Goal: Information Seeking & Learning: Learn about a topic

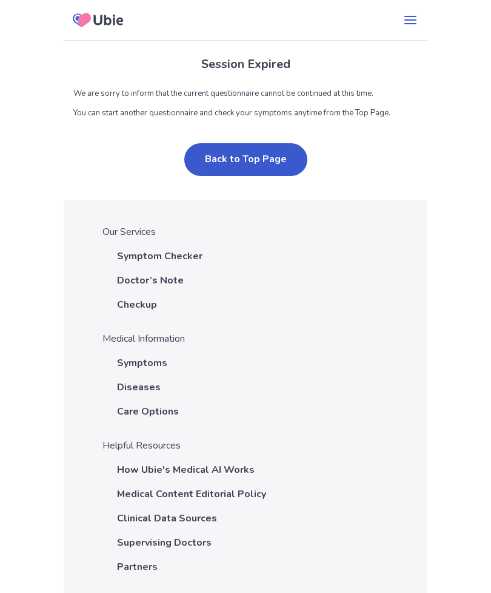
click at [129, 394] on span "Diseases" at bounding box center [139, 387] width 44 height 15
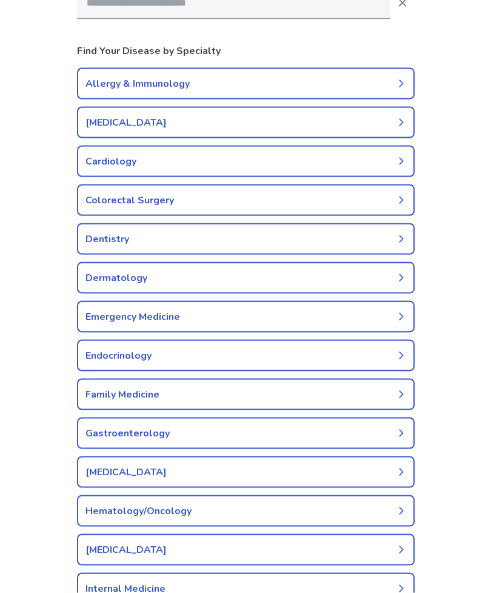
scroll to position [153, 0]
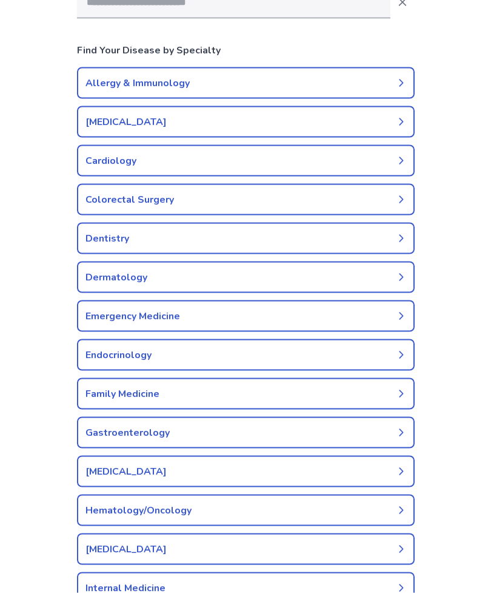
click at [90, 284] on link "Dermatology" at bounding box center [246, 277] width 338 height 32
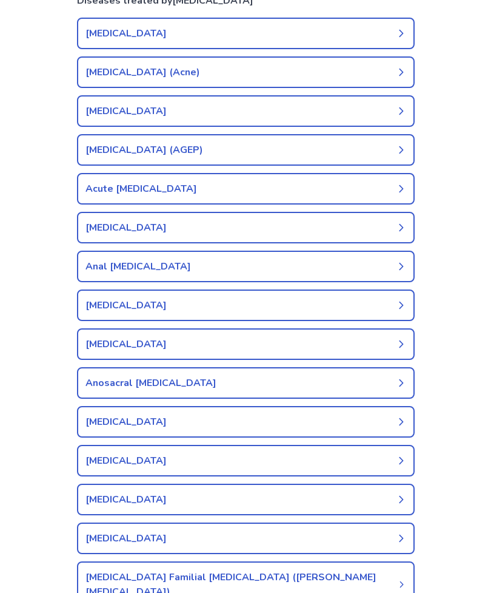
scroll to position [204, 0]
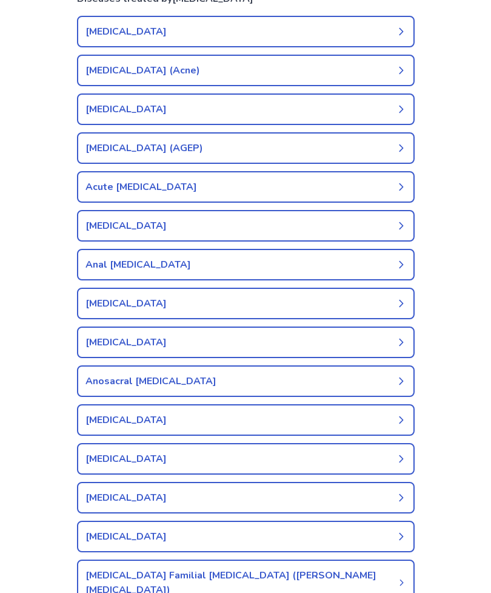
click at [88, 458] on link "Atopic Dermatitis" at bounding box center [246, 459] width 338 height 32
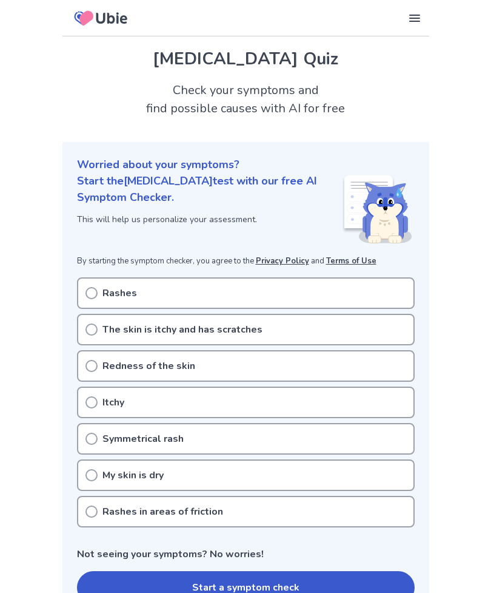
click at [93, 293] on icon at bounding box center [92, 293] width 12 height 12
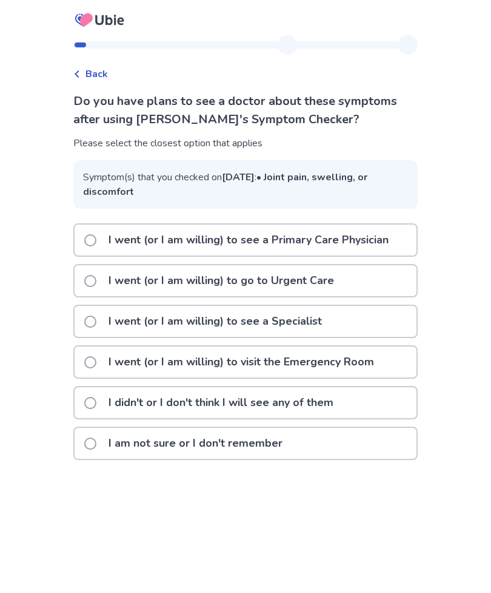
click at [331, 448] on div "I am not sure or I don't remember" at bounding box center [246, 443] width 342 height 31
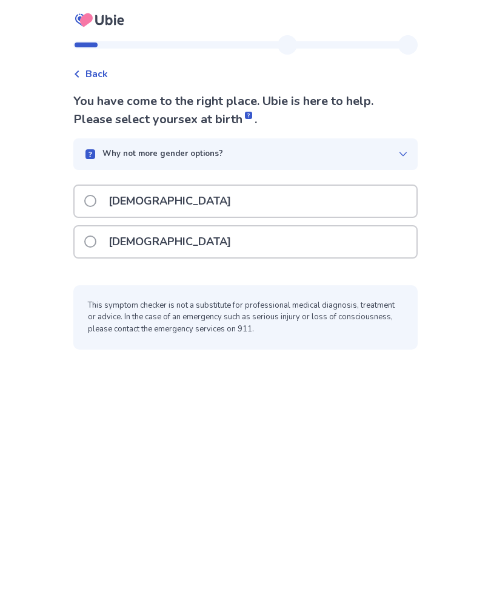
click at [92, 243] on span at bounding box center [90, 241] width 12 height 12
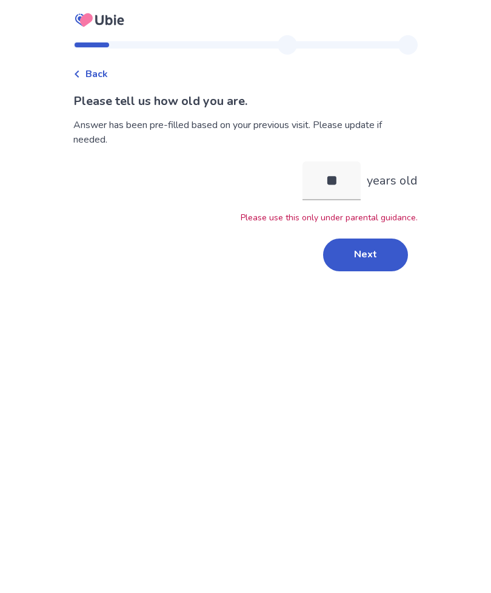
click at [369, 266] on button "Next" at bounding box center [365, 254] width 85 height 33
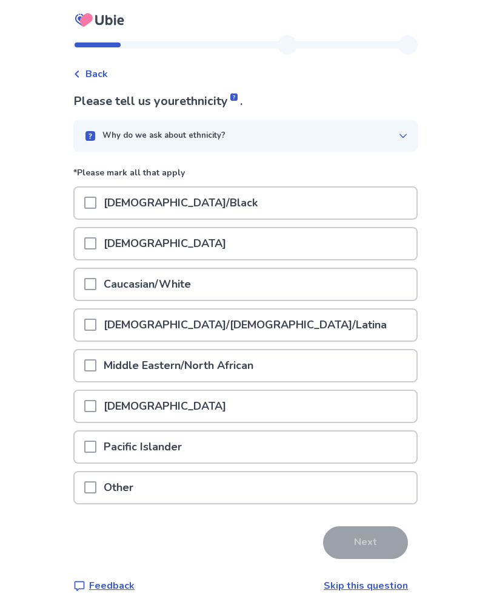
click at [93, 238] on span at bounding box center [90, 243] width 12 height 12
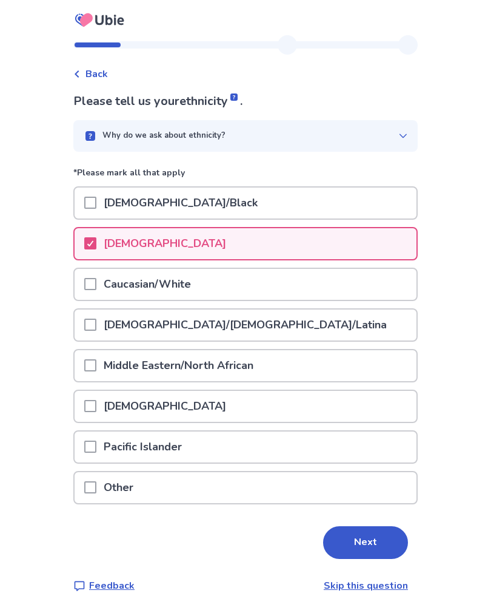
click at [93, 287] on span at bounding box center [90, 284] width 12 height 12
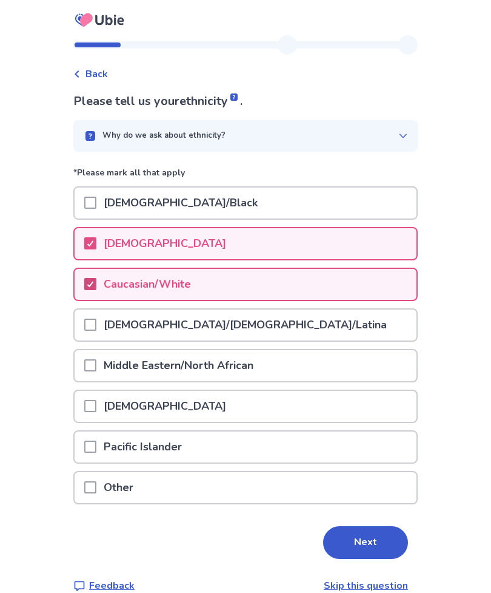
click at [375, 526] on button "Next" at bounding box center [365, 542] width 85 height 33
click at [93, 244] on polyline at bounding box center [90, 243] width 5 height 5
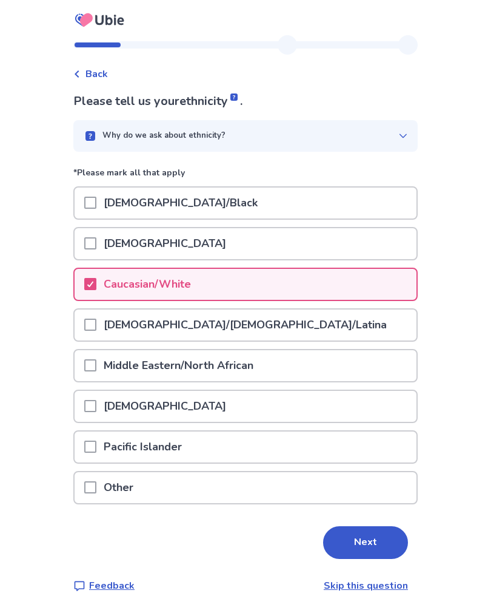
click at [363, 533] on button "Next" at bounding box center [365, 542] width 85 height 33
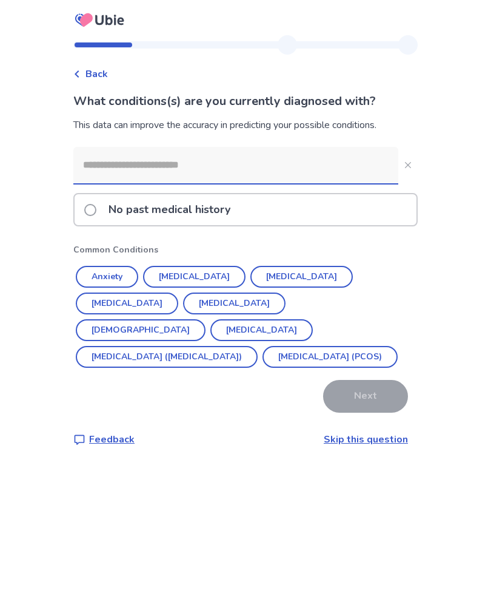
click at [82, 212] on div "No past medical history" at bounding box center [246, 209] width 342 height 31
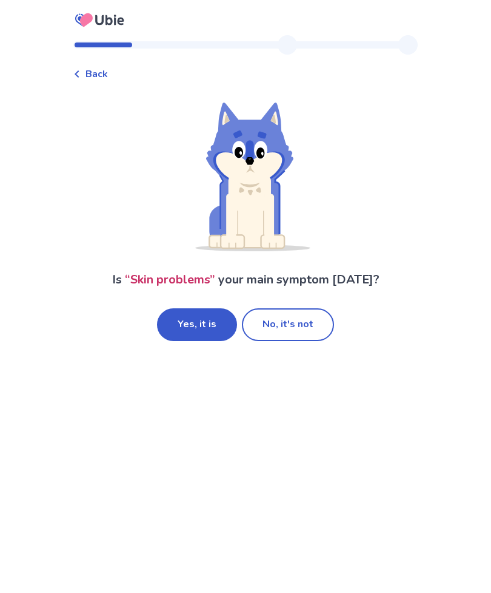
click at [178, 325] on button "Yes, it is" at bounding box center [197, 324] width 80 height 33
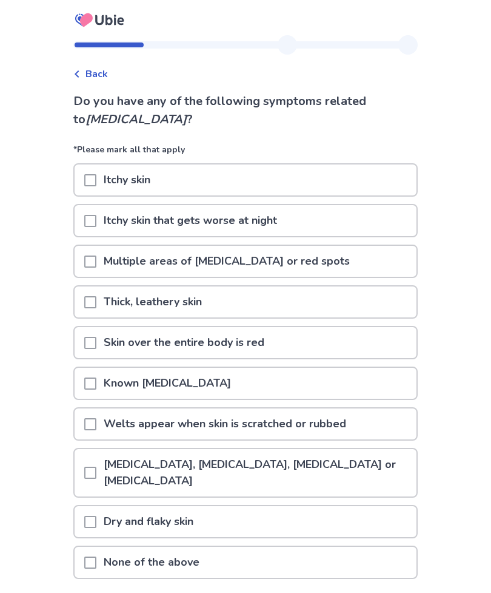
click at [93, 179] on span at bounding box center [90, 180] width 12 height 12
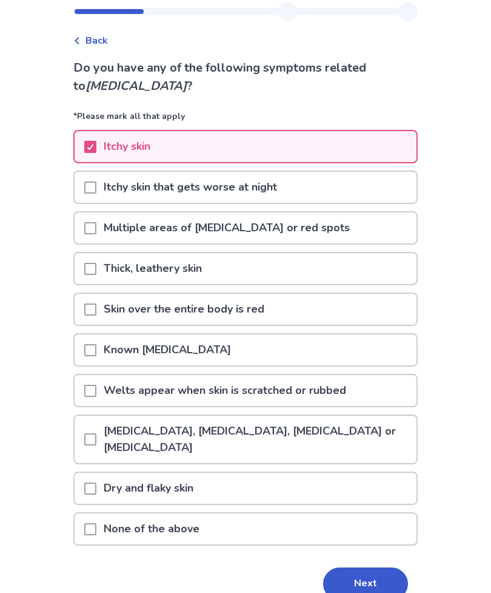
click at [93, 232] on span at bounding box center [90, 228] width 12 height 12
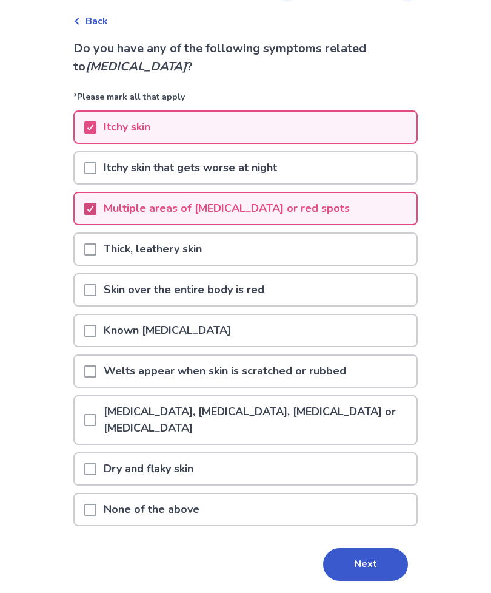
scroll to position [53, 0]
click at [93, 211] on span at bounding box center [90, 209] width 12 height 12
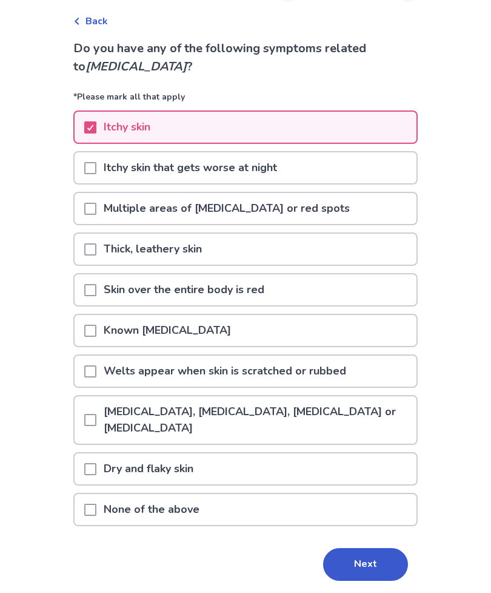
scroll to position [55, 0]
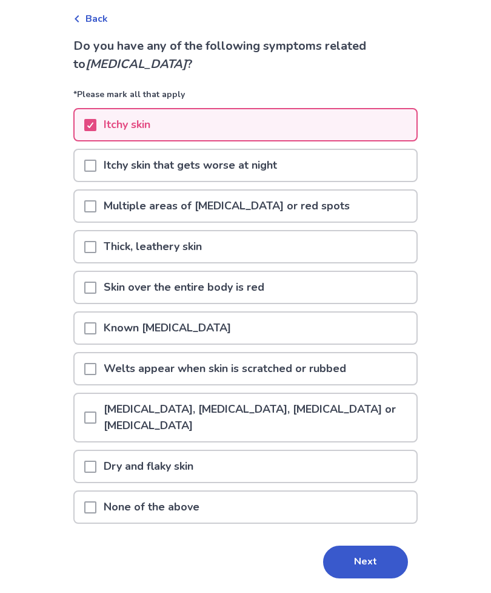
click at [93, 415] on span at bounding box center [90, 417] width 12 height 12
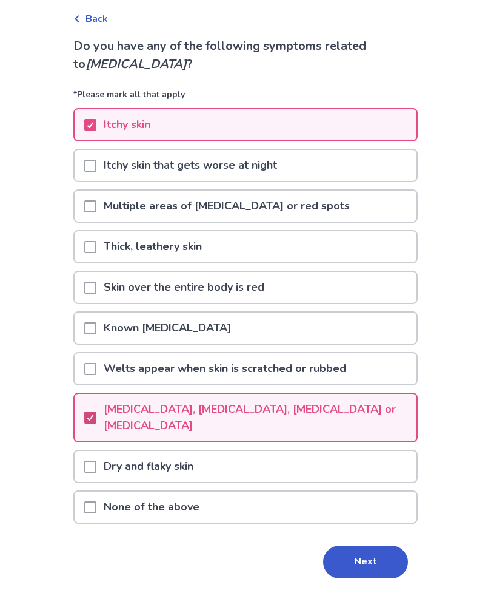
click at [356, 557] on button "Next" at bounding box center [365, 561] width 85 height 33
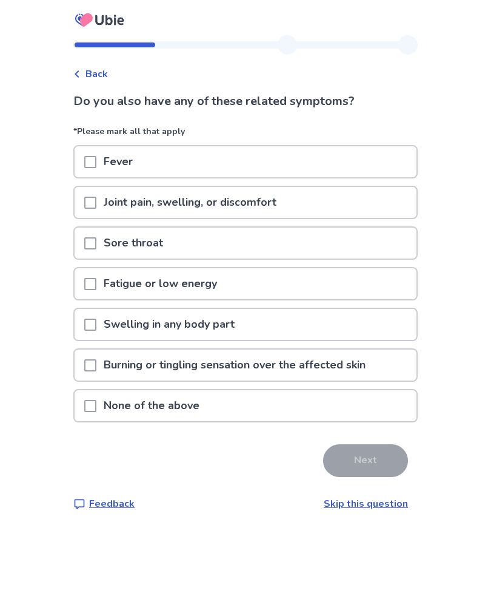
click at [96, 200] on span at bounding box center [90, 203] width 12 height 12
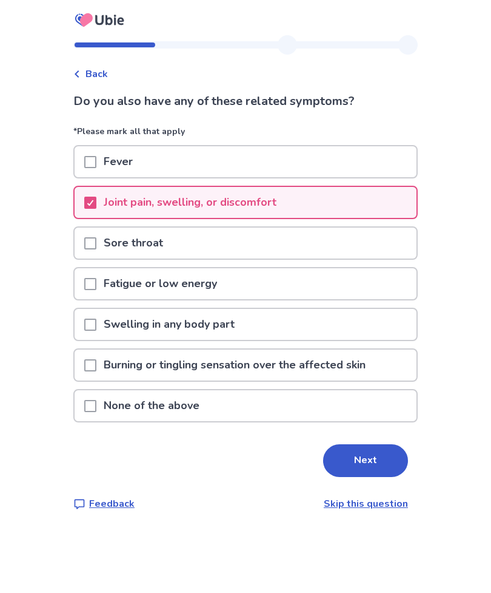
click at [92, 275] on div at bounding box center [90, 283] width 12 height 31
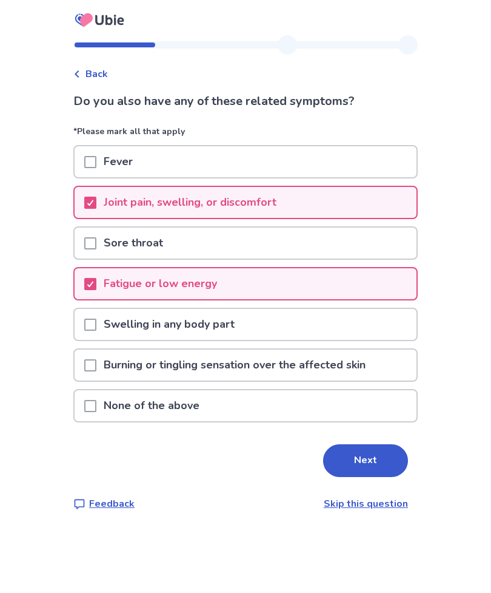
click at [369, 447] on button "Next" at bounding box center [365, 460] width 85 height 33
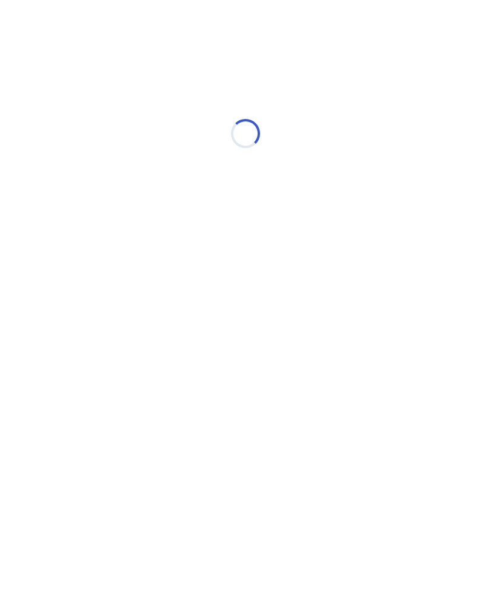
select select "*"
